Goal: Communication & Community: Ask a question

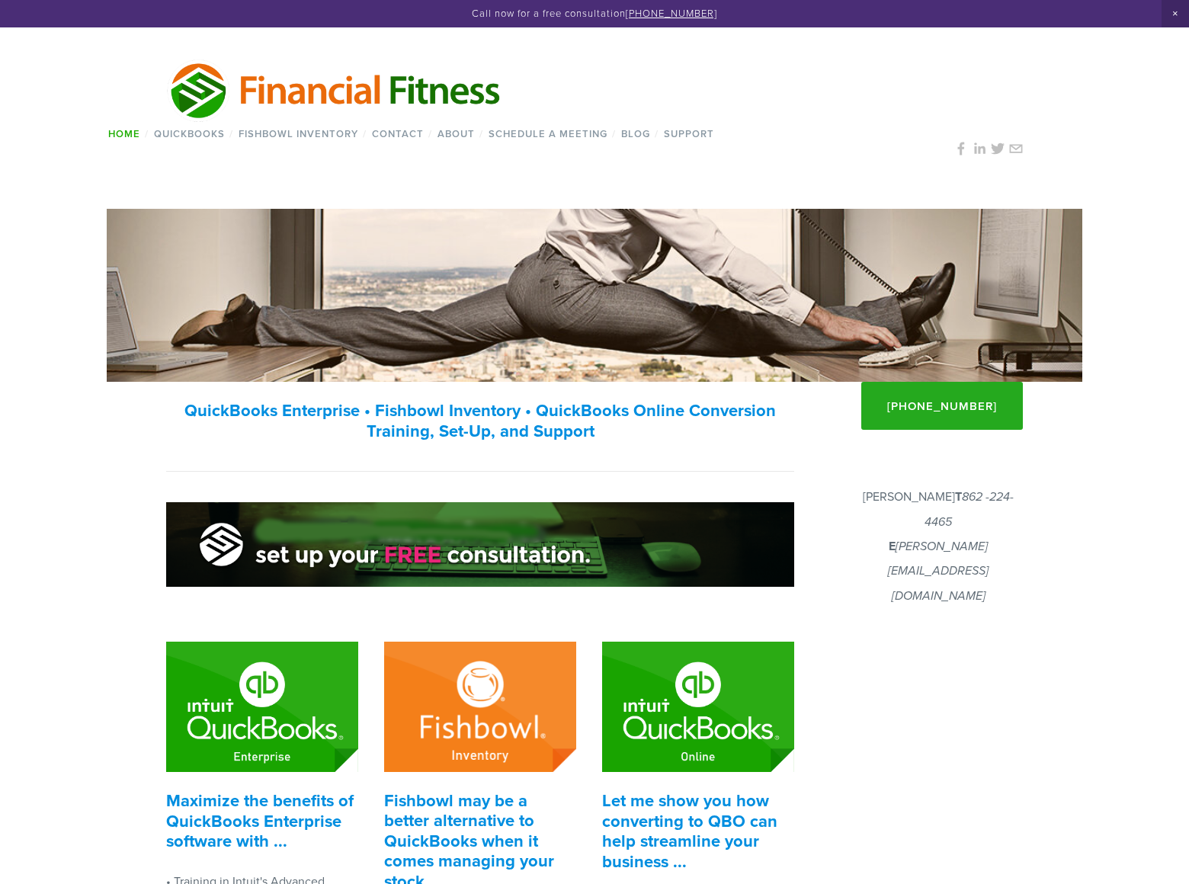
scroll to position [908, 0]
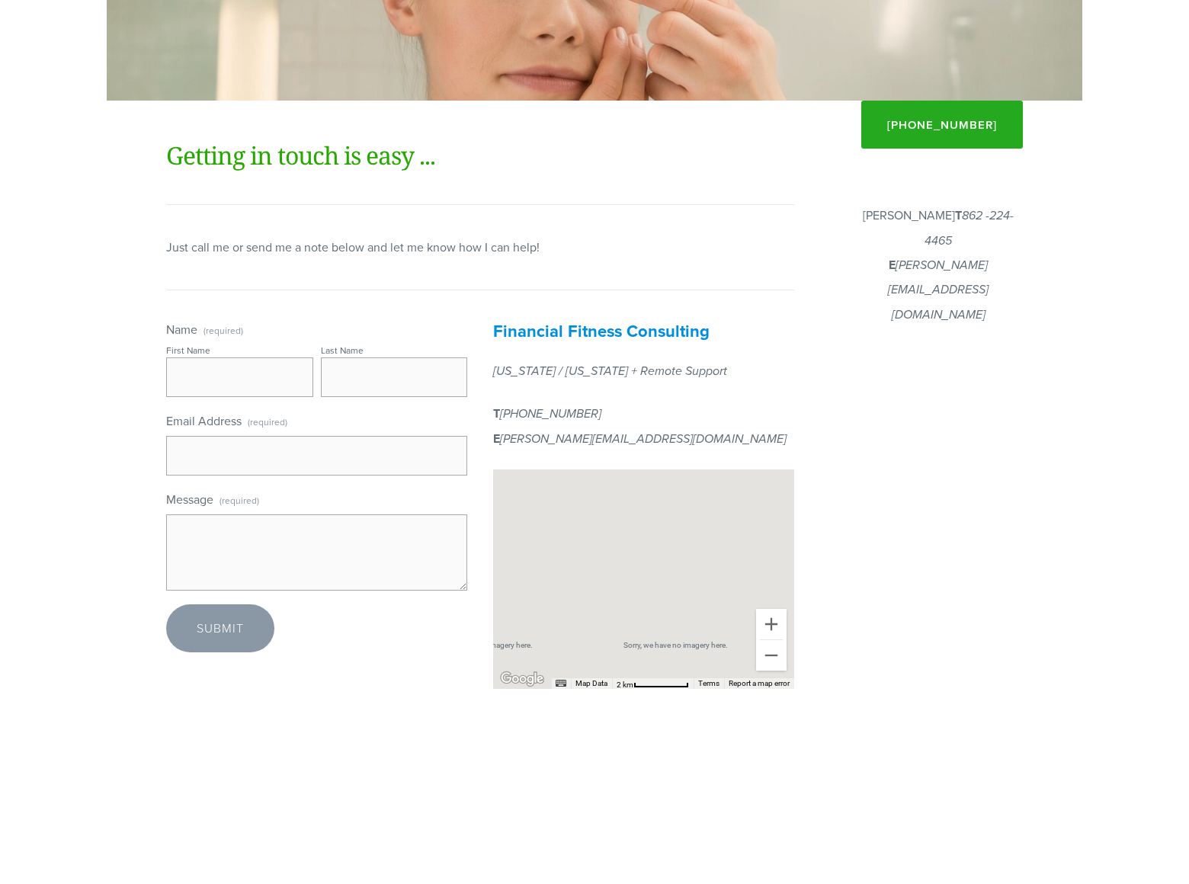
scroll to position [172, 0]
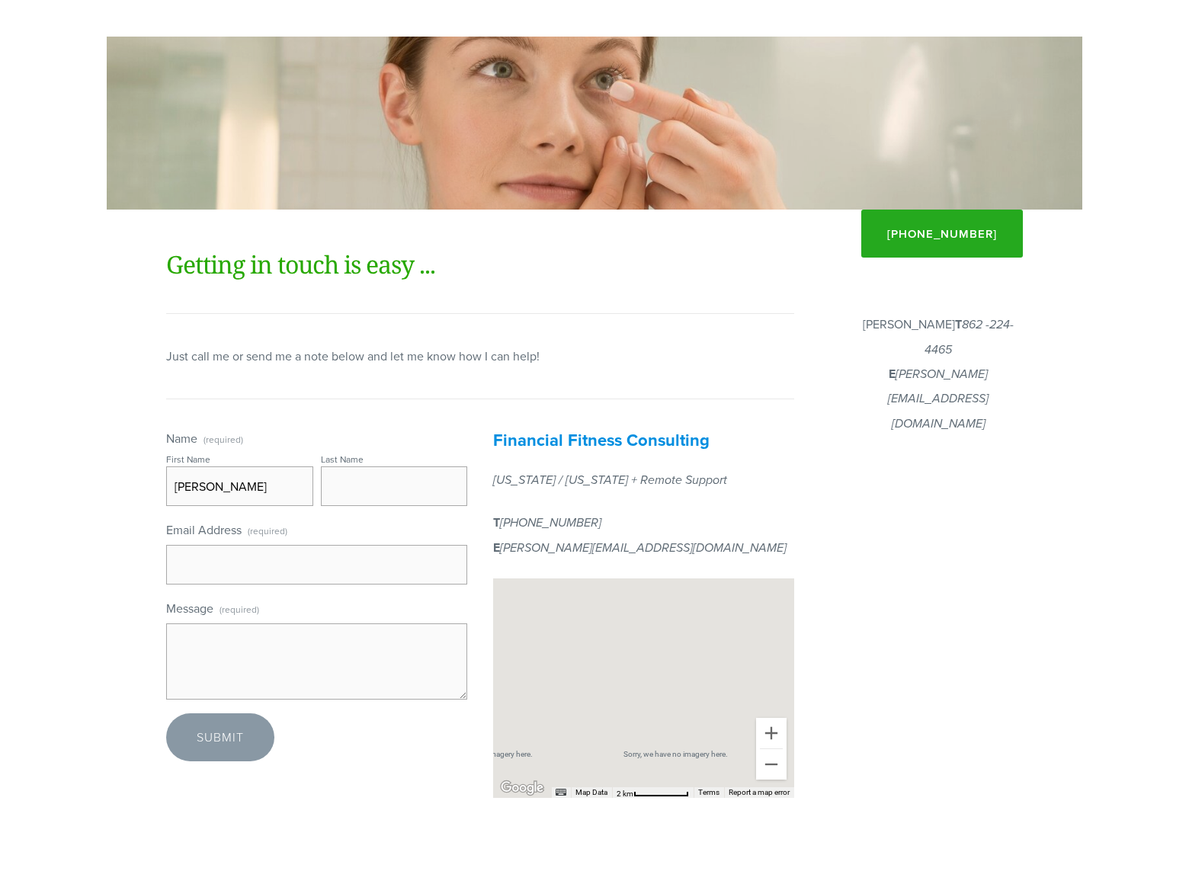
type input "Gary"
type input "Miller"
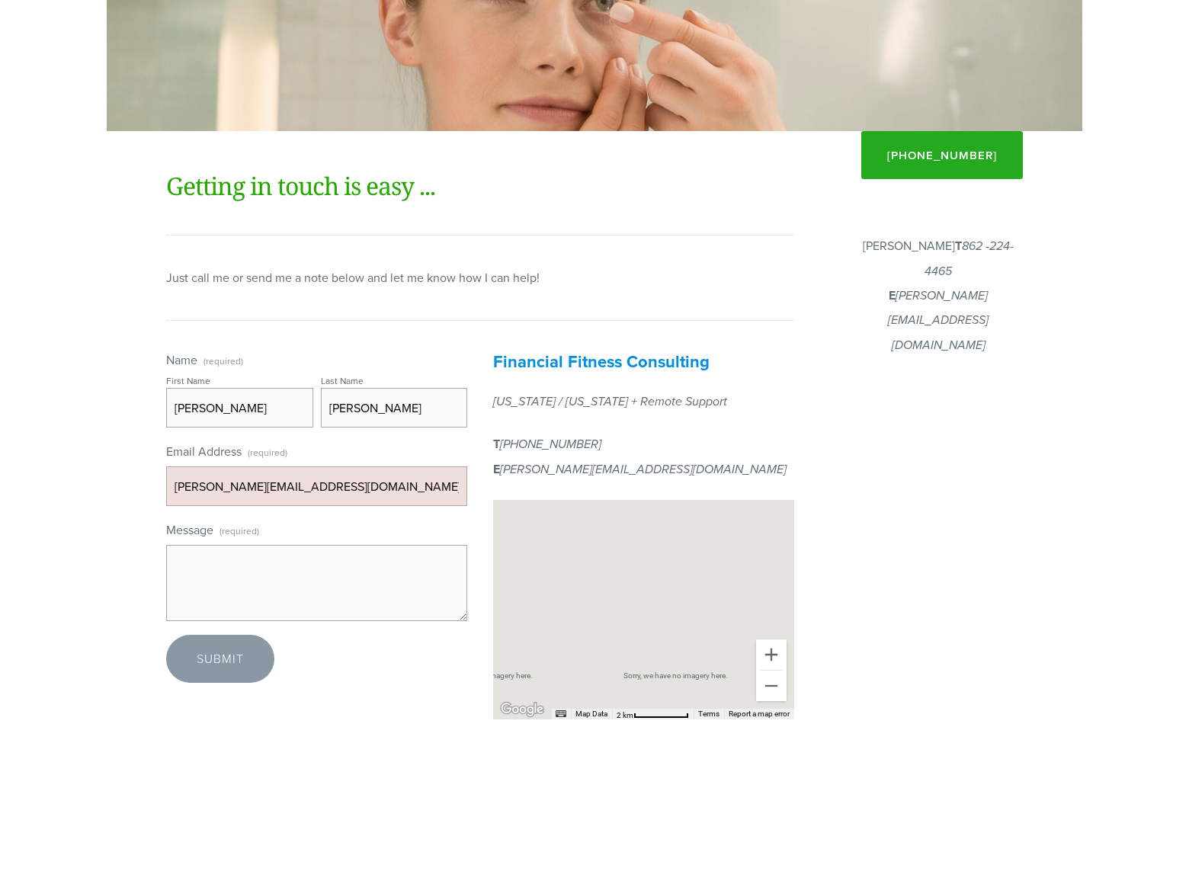
scroll to position [348, 0]
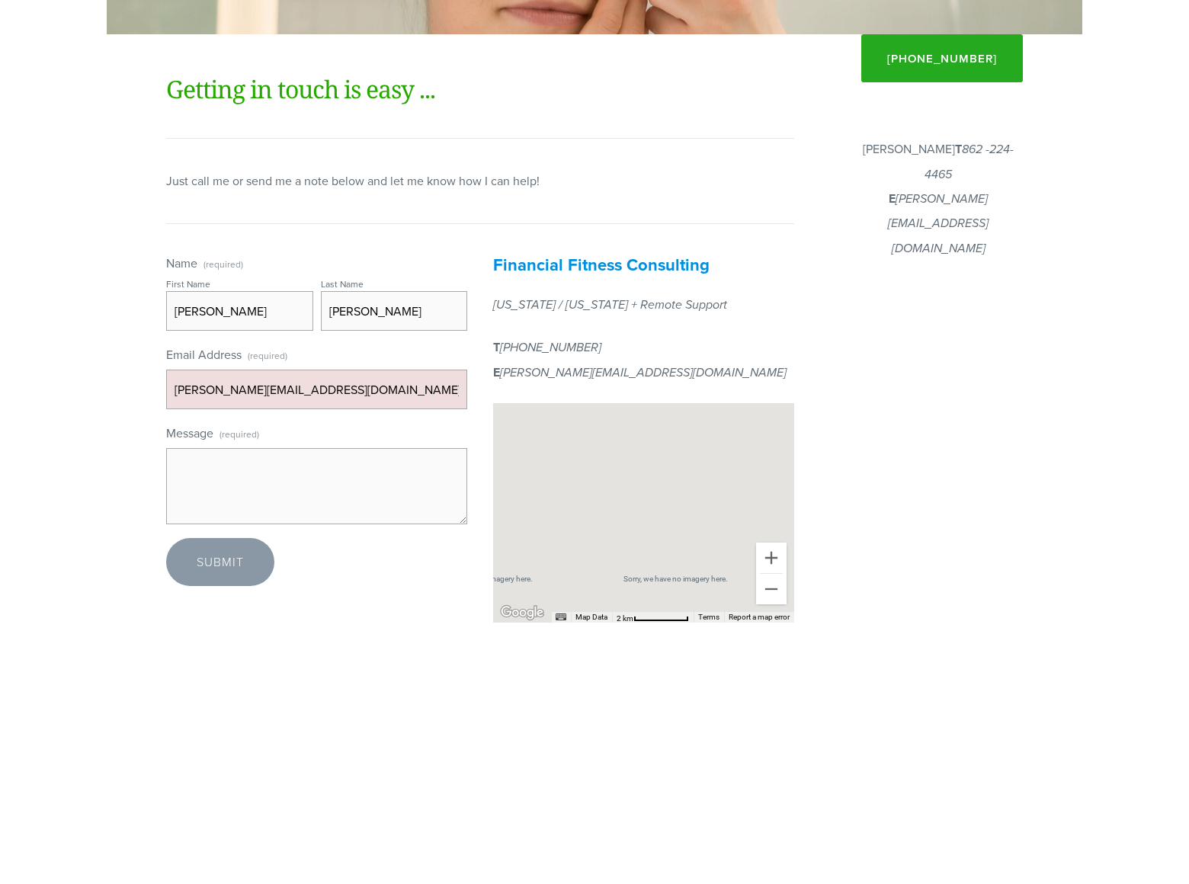
type input "gary-miller@dominatingkeywords.com"
type textarea "I am not offering to you SEO, nor Pay Per Click Advertising. It's something com…"
click at [220, 553] on span "Submit" at bounding box center [220, 561] width 47 height 17
